Goal: Transaction & Acquisition: Book appointment/travel/reservation

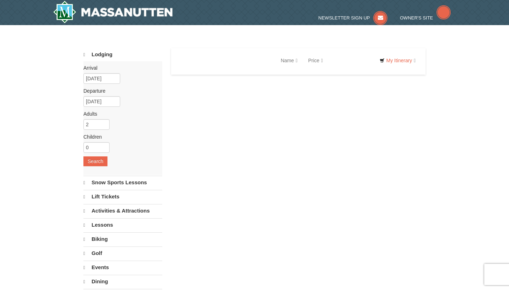
select select "9"
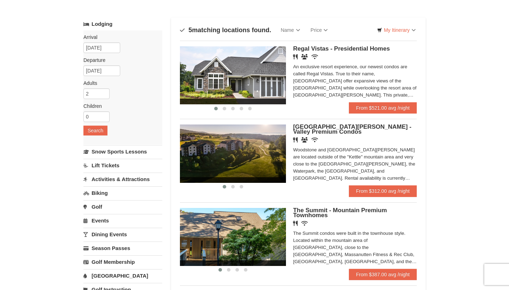
scroll to position [48, 0]
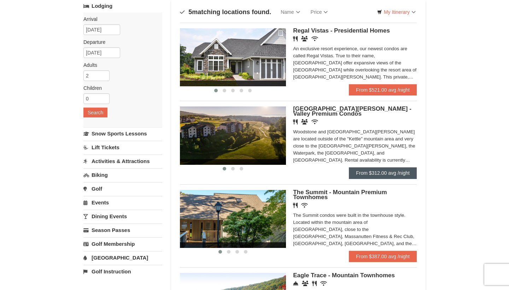
click at [378, 175] on link "From $312.00 avg /night" at bounding box center [383, 172] width 68 height 11
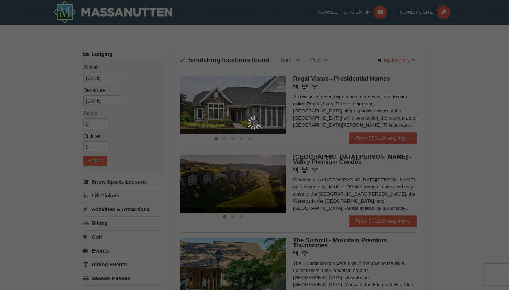
scroll to position [0, 0]
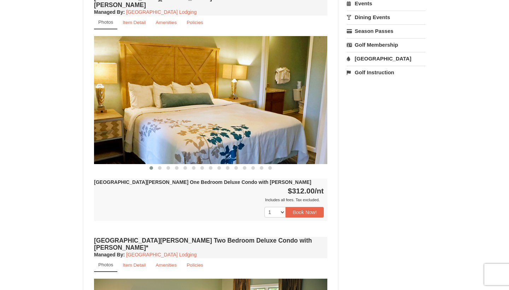
scroll to position [262, 0]
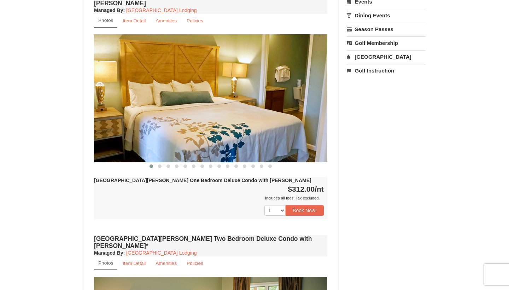
click at [176, 120] on img at bounding box center [210, 98] width 233 height 128
click at [160, 164] on span at bounding box center [160, 166] width 4 height 4
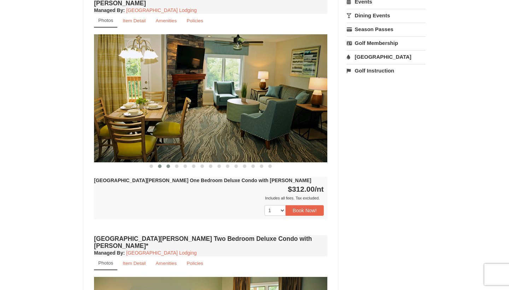
click at [170, 164] on span at bounding box center [168, 166] width 4 height 4
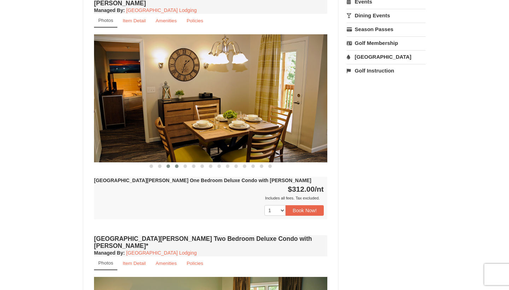
click at [177, 164] on span at bounding box center [177, 166] width 4 height 4
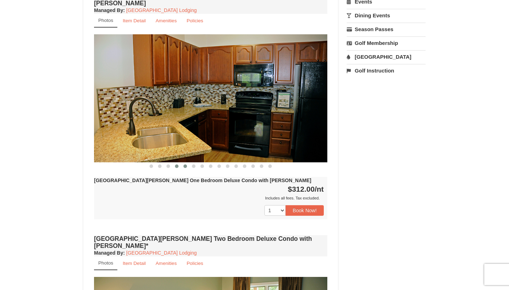
click at [185, 164] on span at bounding box center [185, 166] width 4 height 4
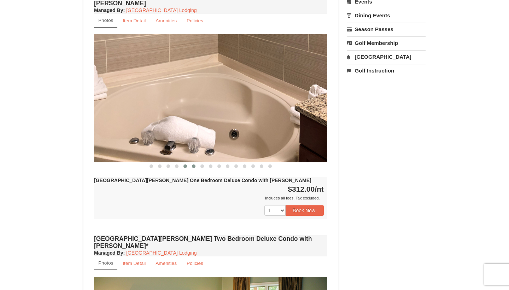
click at [193, 164] on span at bounding box center [194, 166] width 4 height 4
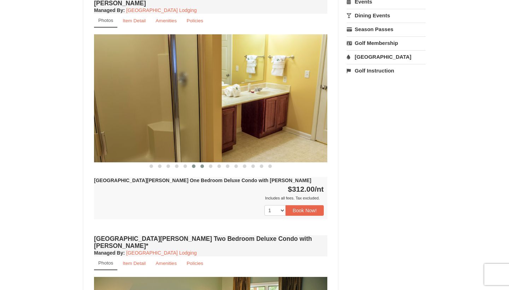
click at [203, 164] on span at bounding box center [202, 166] width 4 height 4
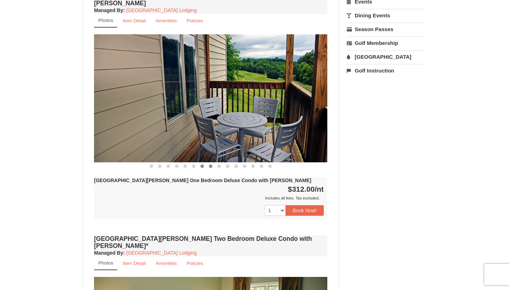
click at [211, 164] on span at bounding box center [211, 166] width 4 height 4
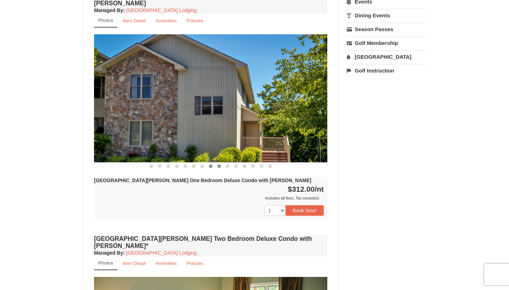
click at [219, 164] on span at bounding box center [219, 166] width 4 height 4
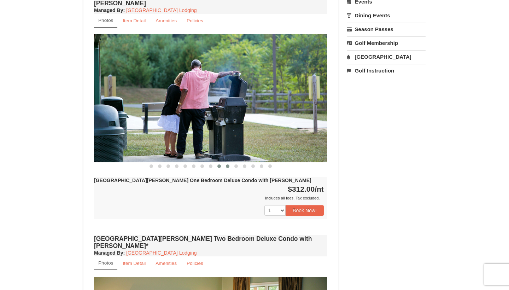
click at [225, 163] on button at bounding box center [227, 166] width 8 height 7
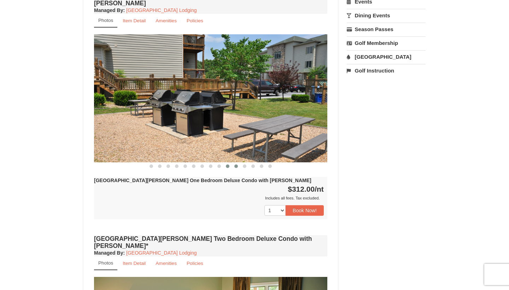
click at [239, 163] on button at bounding box center [236, 166] width 8 height 7
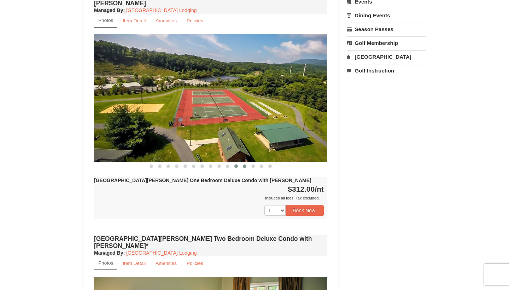
click at [247, 163] on button at bounding box center [244, 166] width 8 height 7
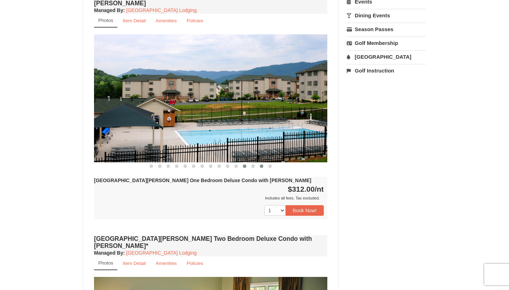
click at [257, 163] on button at bounding box center [261, 166] width 8 height 7
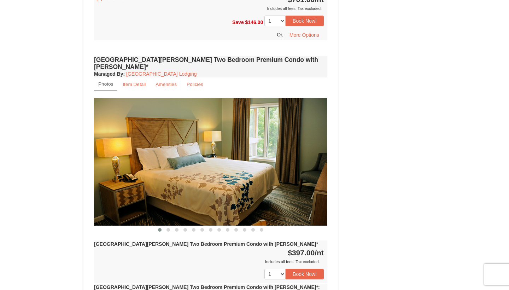
scroll to position [1046, 0]
